Goal: Navigation & Orientation: Find specific page/section

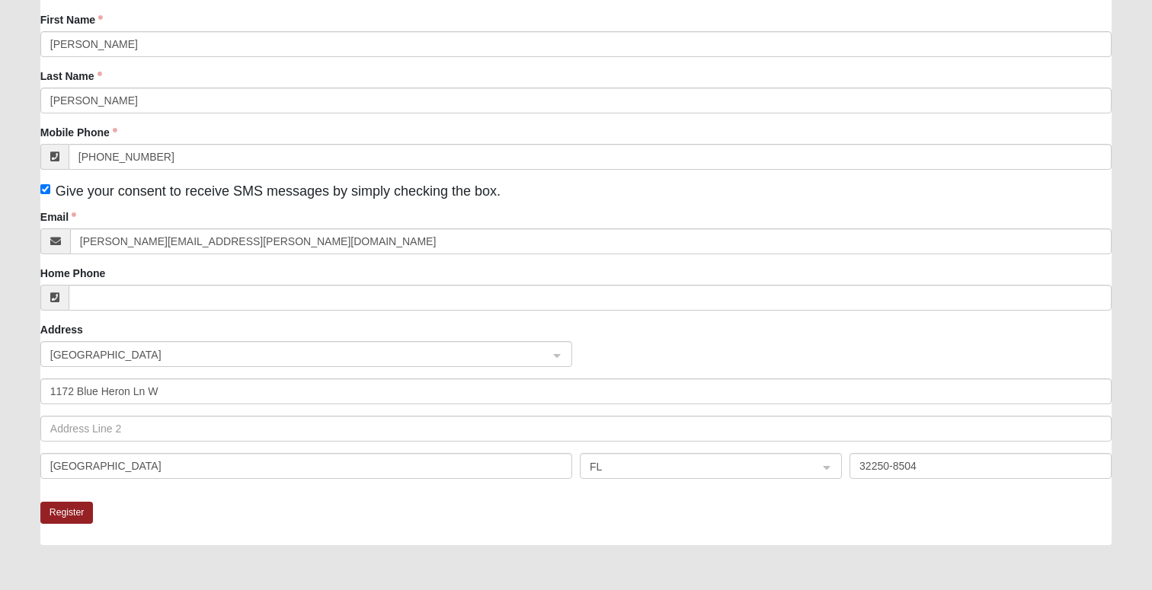
scroll to position [172, 0]
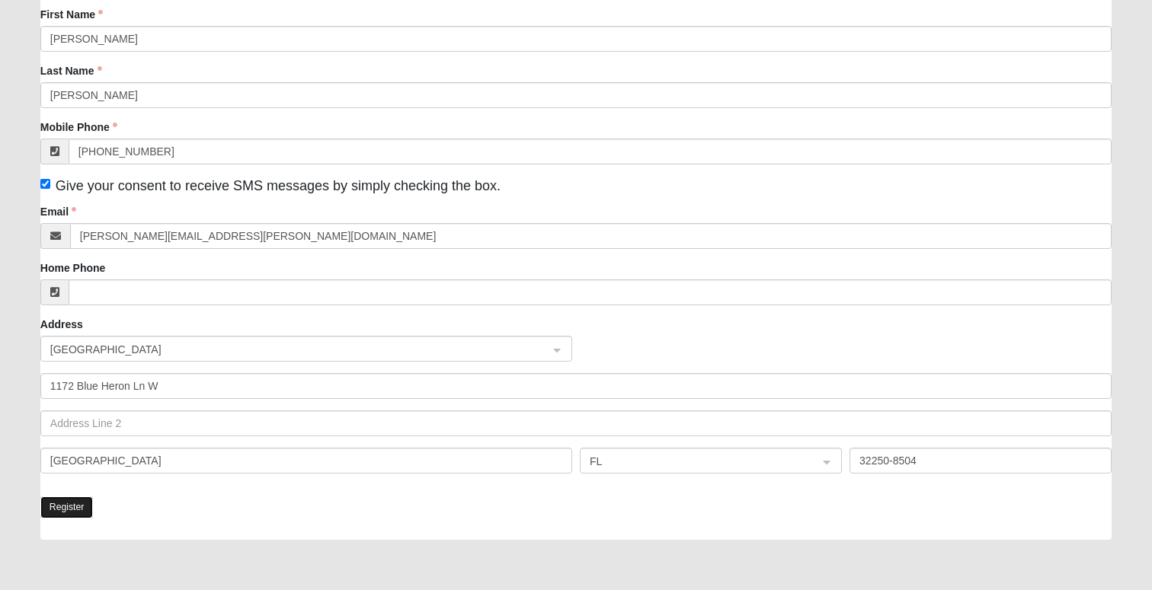
click at [59, 507] on button "Register" at bounding box center [66, 508] width 53 height 22
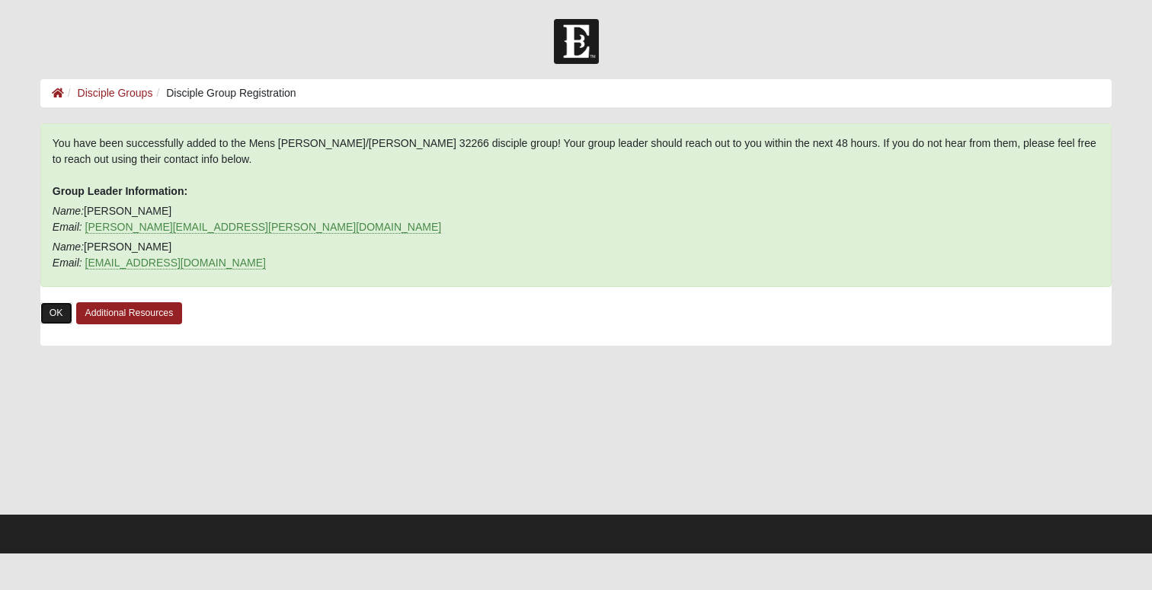
click at [60, 316] on link "OK" at bounding box center [56, 313] width 32 height 22
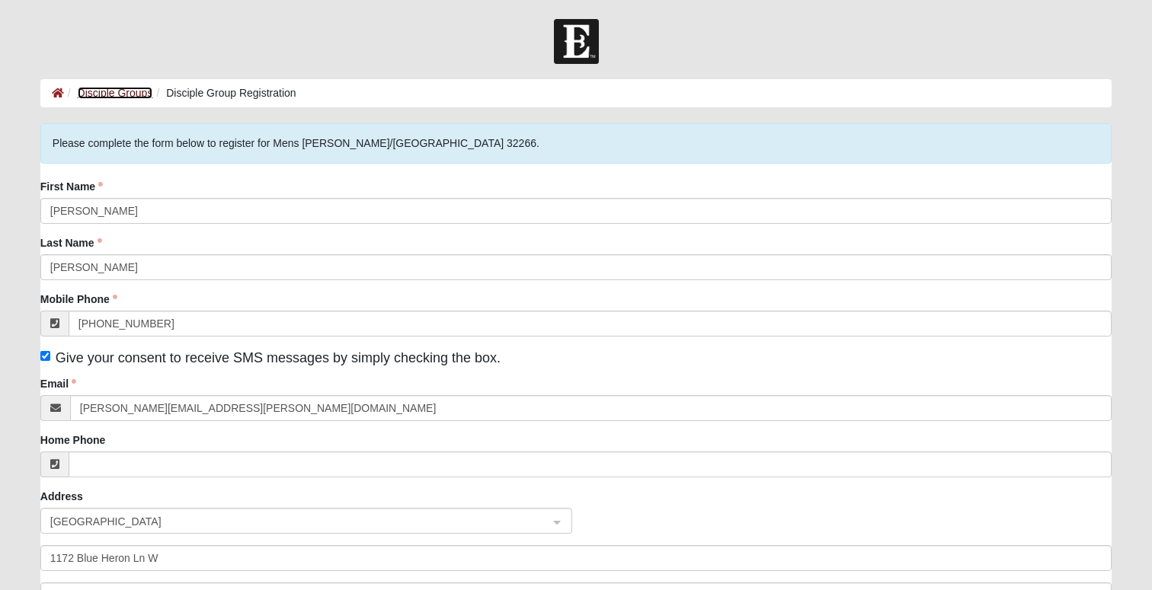
click at [131, 95] on link "Disciple Groups" at bounding box center [115, 93] width 75 height 12
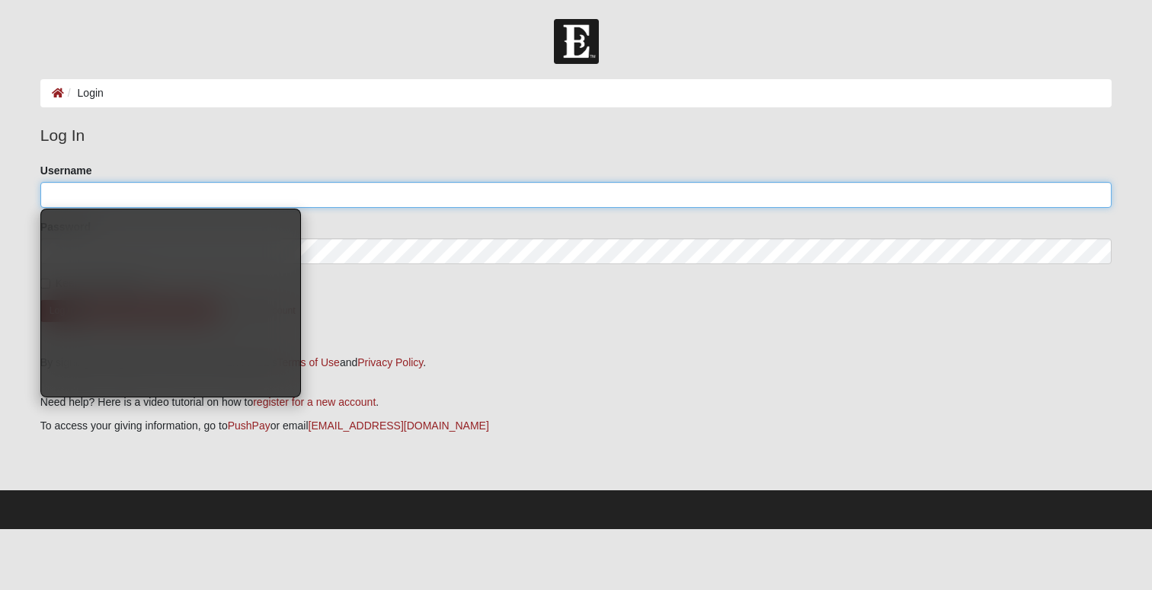
type input "JimmyMauney"
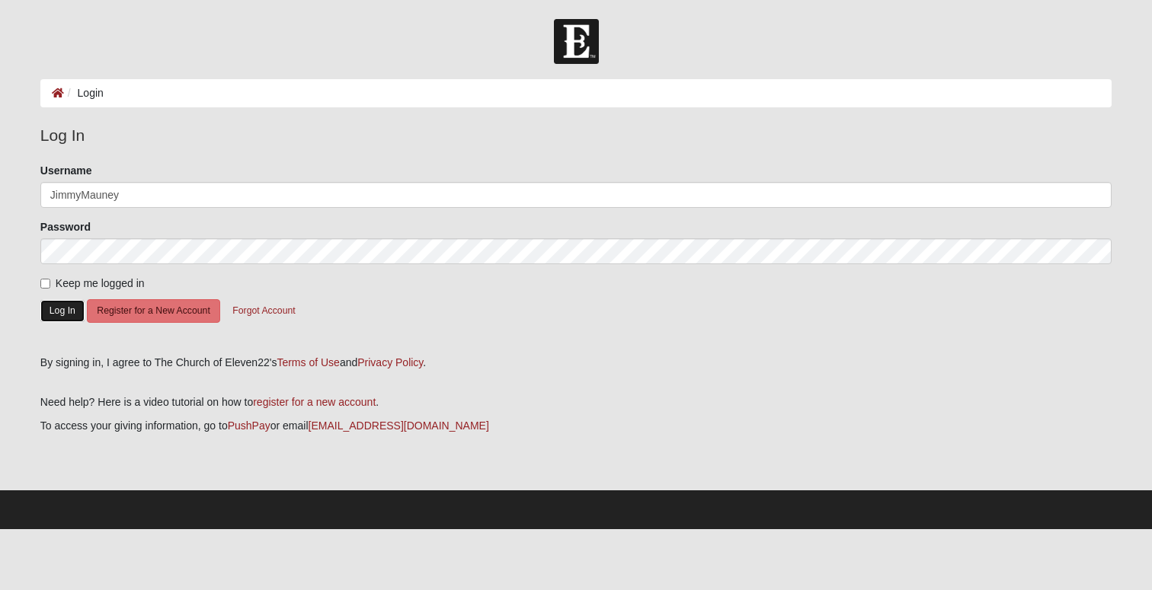
click at [57, 312] on button "Log In" at bounding box center [62, 311] width 44 height 22
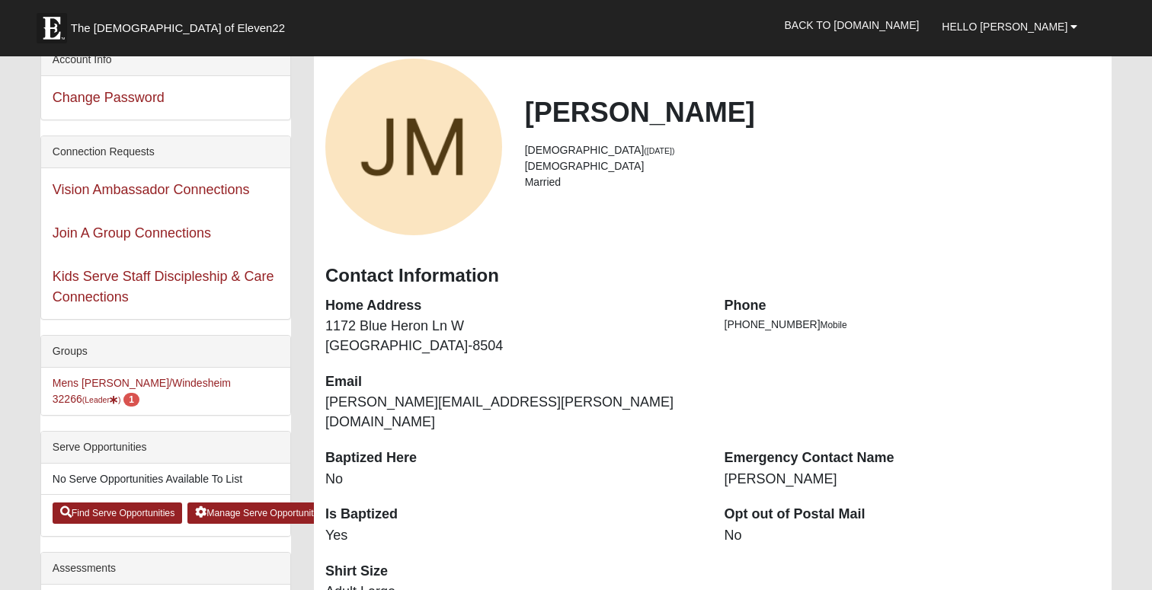
scroll to position [82, 0]
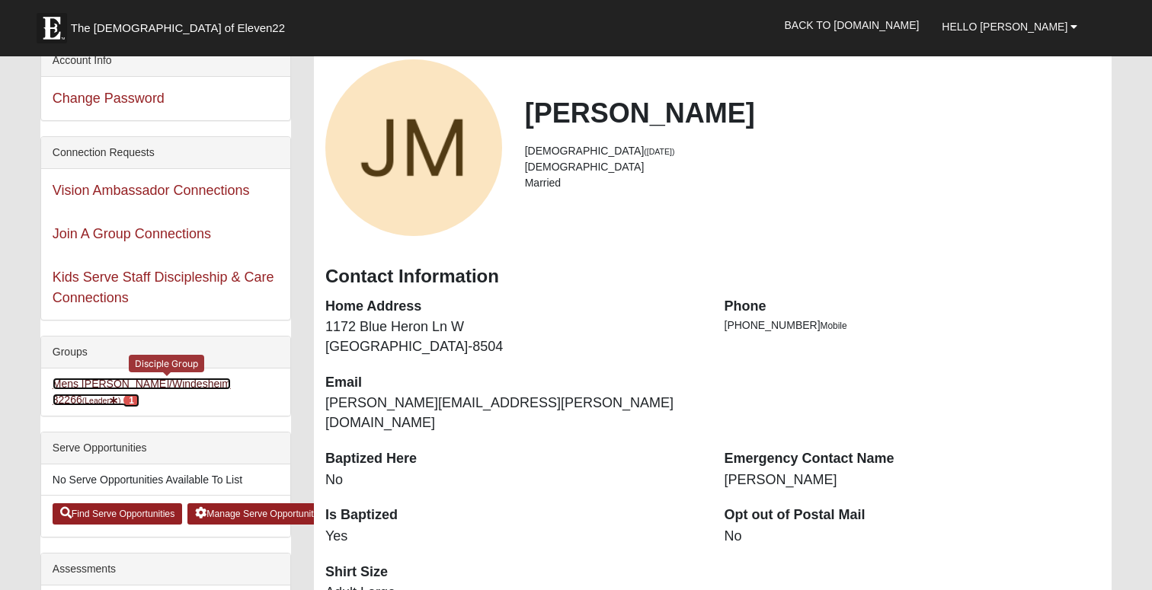
click at [121, 396] on small "(Leader )" at bounding box center [101, 400] width 39 height 9
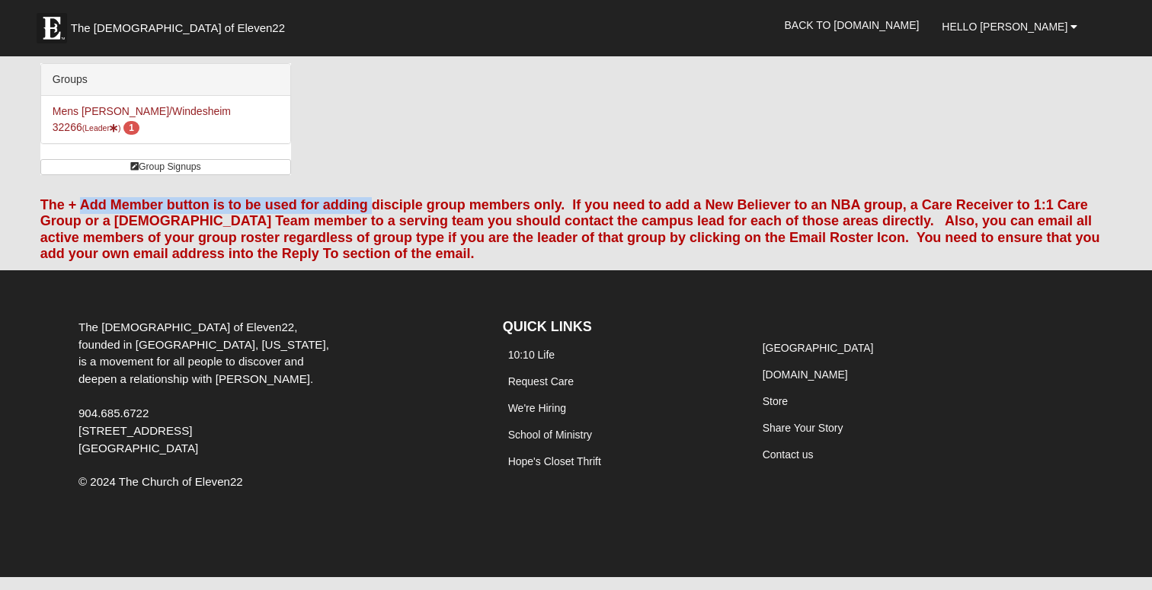
drag, startPoint x: 85, startPoint y: 189, endPoint x: 373, endPoint y: 197, distance: 288.9
click at [374, 197] on font "The + Add Member button is to be used for adding disciple group members only. I…" at bounding box center [570, 229] width 1060 height 65
click at [560, 197] on font "The + Add Member button is to be used for adding disciple group members only. I…" at bounding box center [570, 229] width 1060 height 65
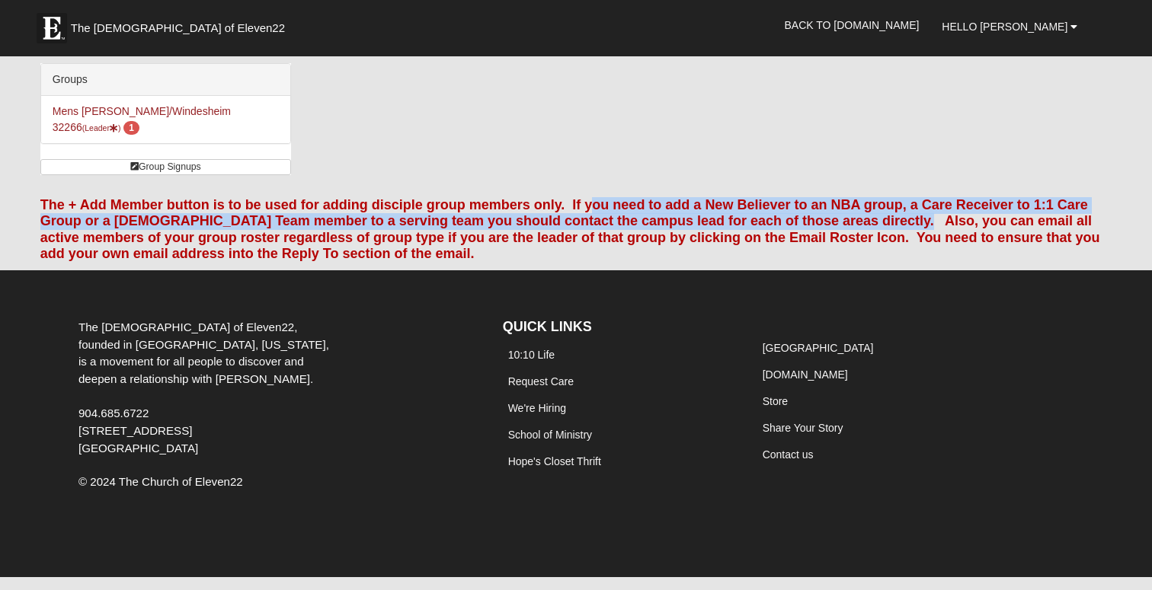
drag, startPoint x: 590, startPoint y: 187, endPoint x: 891, endPoint y: 209, distance: 301.8
click at [890, 211] on font "The + Add Member button is to be used for adding disciple group members only. I…" at bounding box center [570, 229] width 1060 height 65
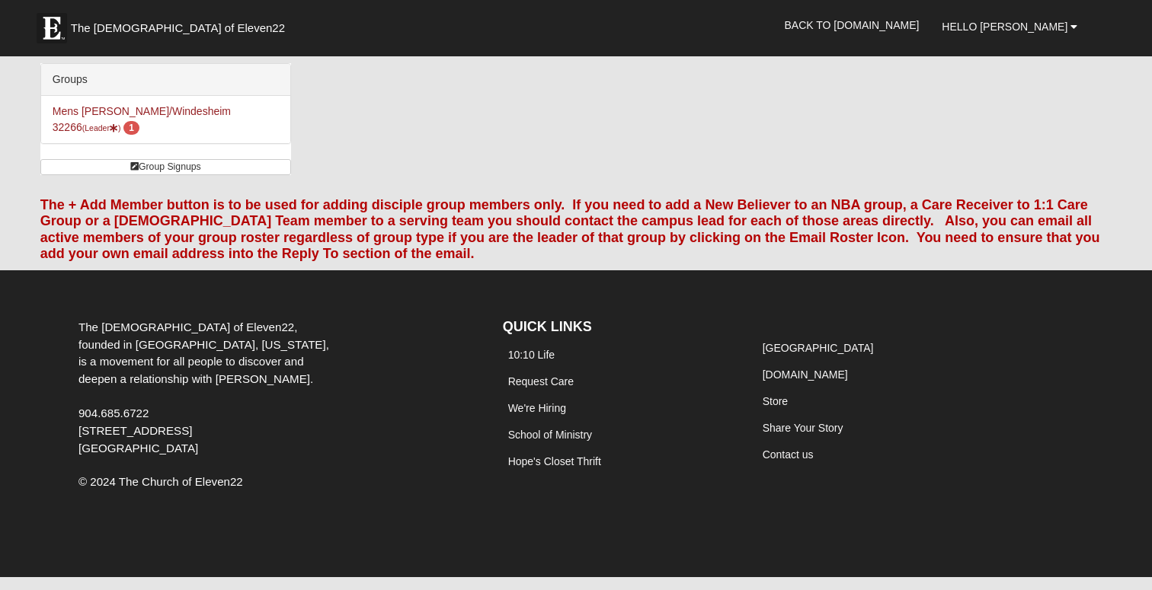
click at [893, 207] on font "The + Add Member button is to be used for adding disciple group members only. I…" at bounding box center [570, 229] width 1060 height 65
click at [176, 159] on link "Group Signups" at bounding box center [165, 167] width 251 height 16
click at [120, 108] on link "[PERSON_NAME]/Windesheim 32266 (Leader ) 1" at bounding box center [142, 119] width 178 height 28
click at [176, 107] on link "Mens Mauney/Windesheim 32266 (Leader ) 1" at bounding box center [142, 119] width 178 height 28
click at [1052, 27] on span "Hello [PERSON_NAME]" at bounding box center [1005, 27] width 126 height 12
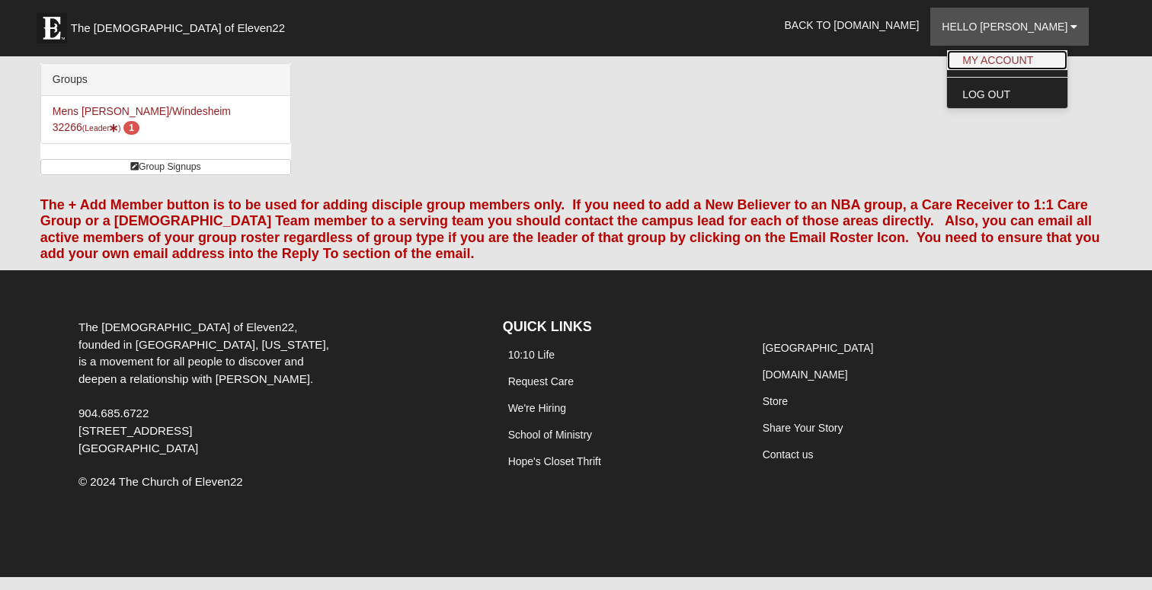
click at [1011, 63] on link "My Account" at bounding box center [1007, 60] width 120 height 20
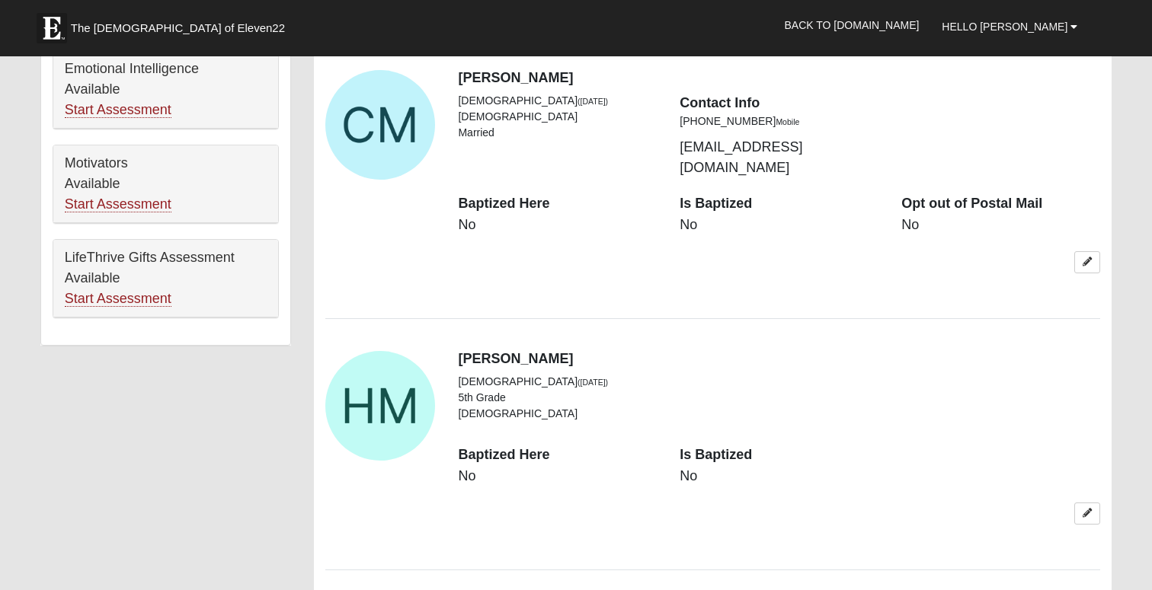
scroll to position [915, 0]
